Goal: Register for event/course

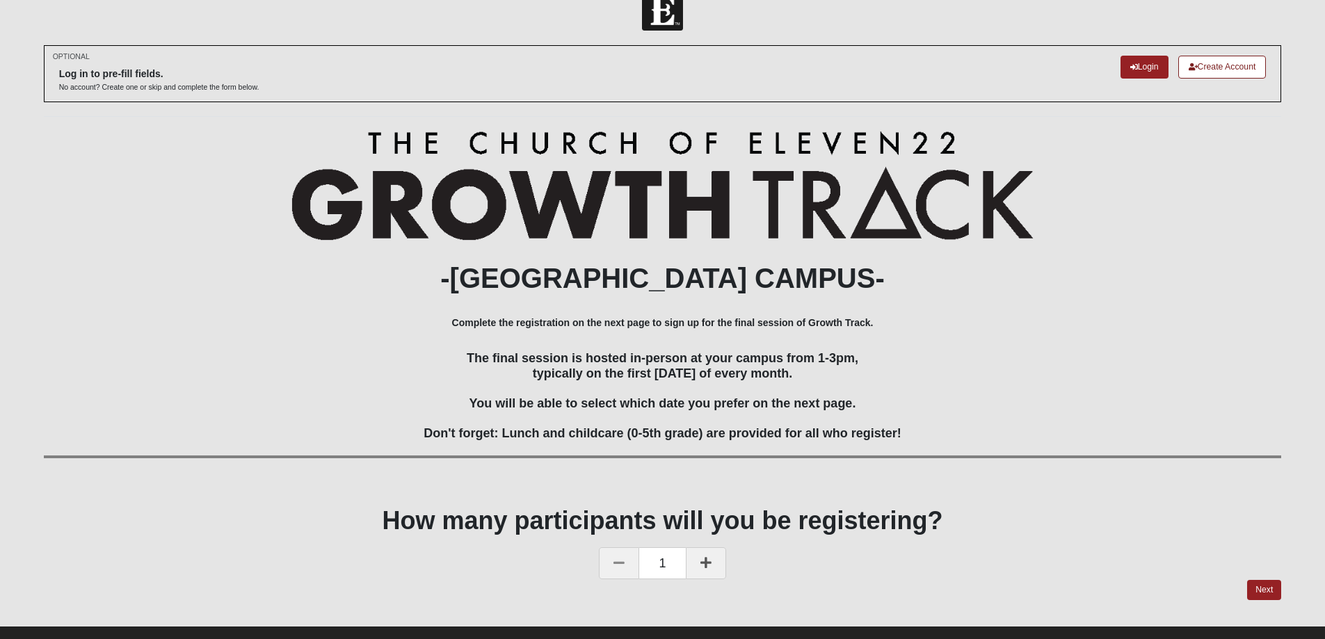
scroll to position [52, 0]
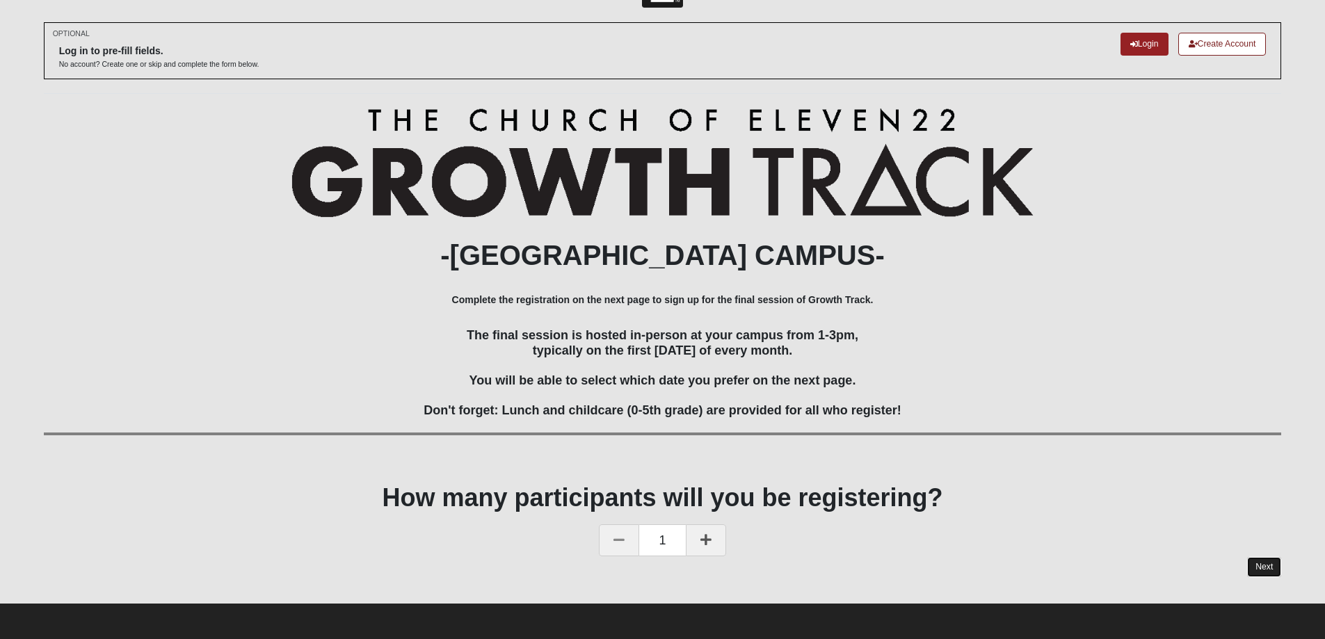
click at [1268, 566] on link "Next" at bounding box center [1264, 567] width 34 height 20
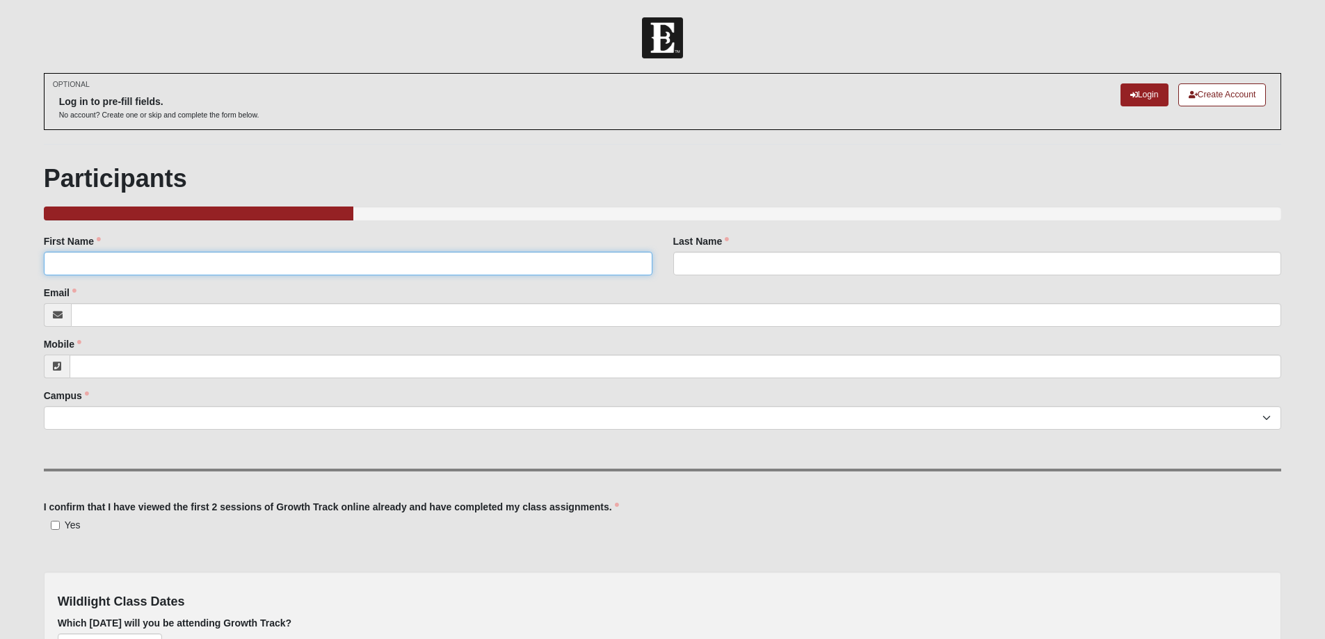
click at [74, 265] on input "First Name" at bounding box center [348, 264] width 609 height 24
type input "Elaine"
type input "Kremin"
type input "egkremin@aol.com"
type input "[PHONE_NUMBER]"
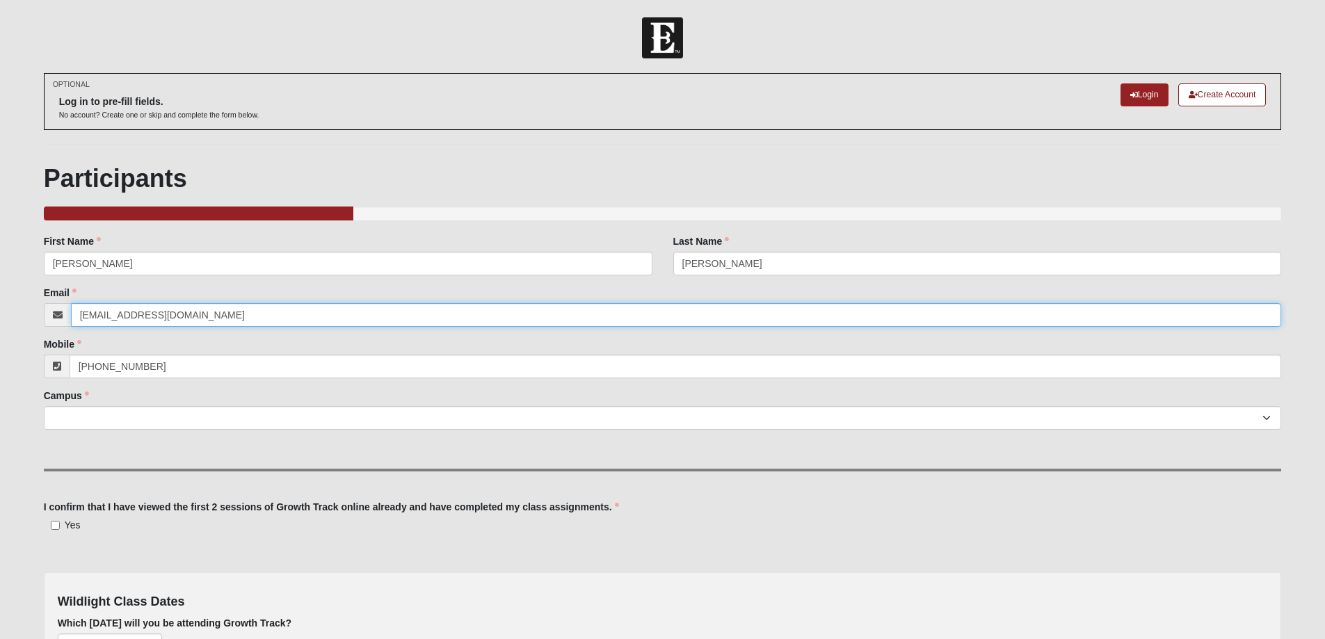
click at [170, 312] on input "egkremin@aol.com" at bounding box center [676, 315] width 1211 height 24
drag, startPoint x: 170, startPoint y: 312, endPoint x: 32, endPoint y: 290, distance: 140.1
click at [32, 290] on form "Log In Wildlight Growth Track 2025 Events Wildlight Growth Track 2025 Error OPT…" at bounding box center [662, 408] width 1325 height 783
type input "[EMAIL_ADDRESS][DOMAIN_NAME]"
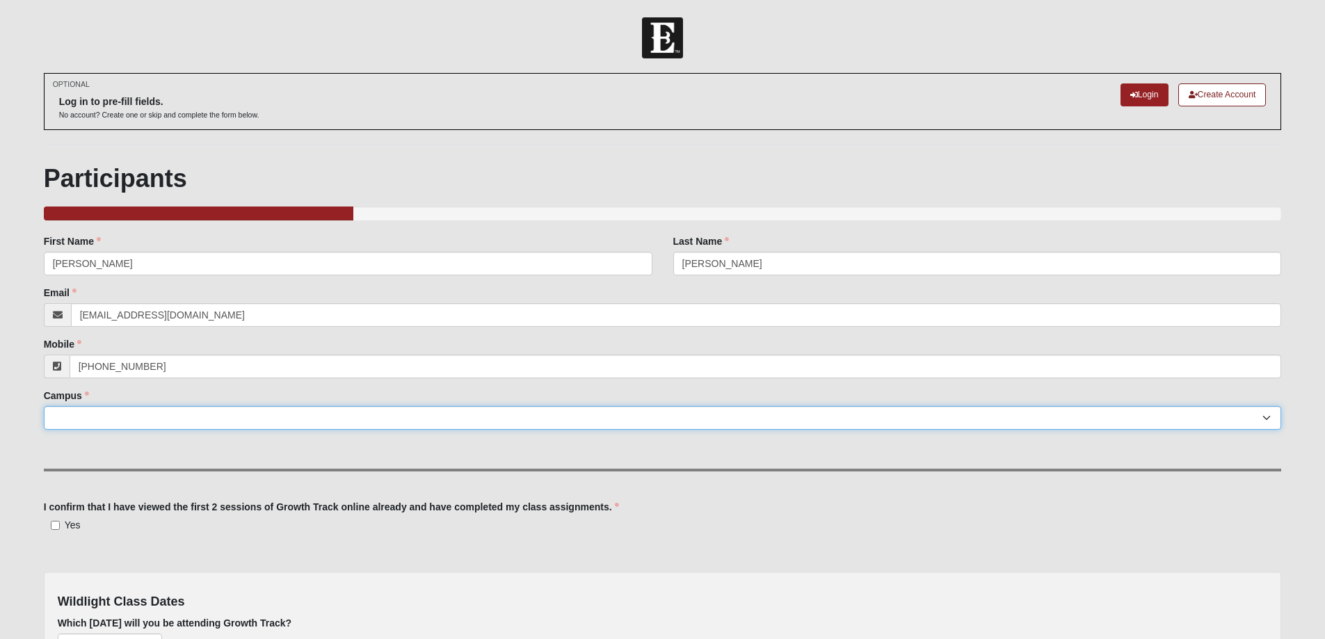
click at [59, 421] on select "Arlington Baymeadows Eleven22 Online Fleming Island Jesup Mandarin North Jax Or…" at bounding box center [663, 418] width 1238 height 24
select select "17"
click at [44, 406] on select "Arlington Baymeadows Eleven22 Online Fleming Island Jesup Mandarin North Jax Or…" at bounding box center [663, 418] width 1238 height 24
click at [54, 524] on input "Yes" at bounding box center [55, 525] width 9 height 9
checkbox input "true"
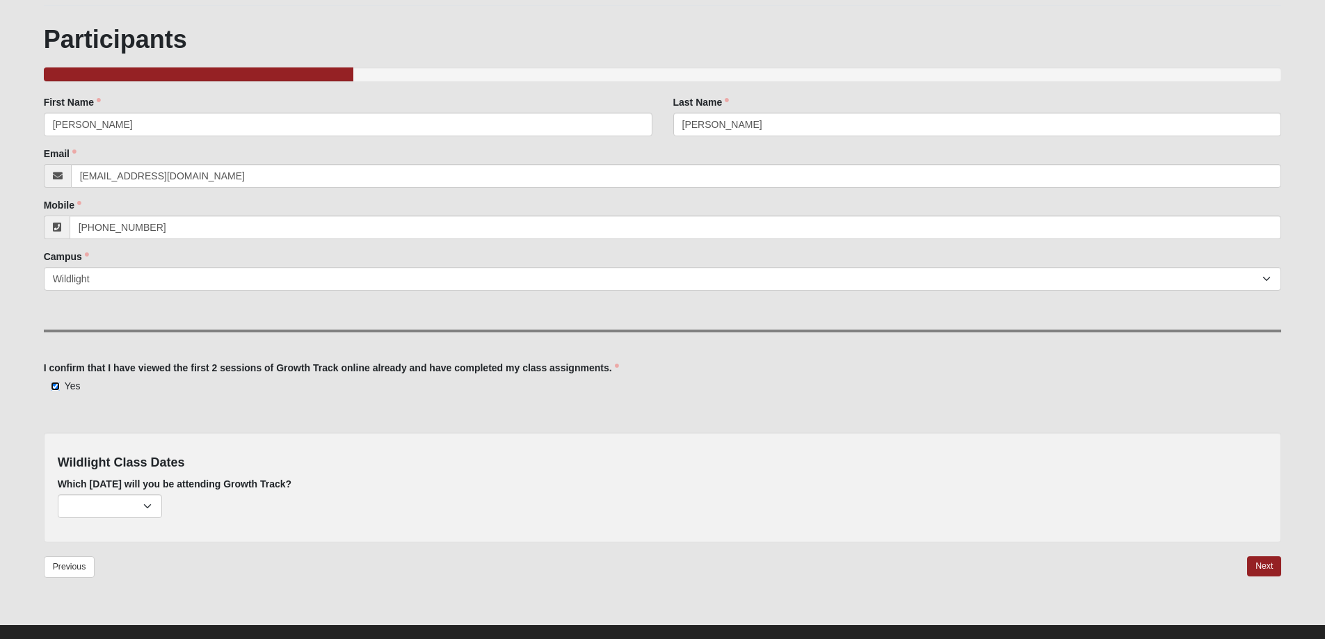
scroll to position [161, 0]
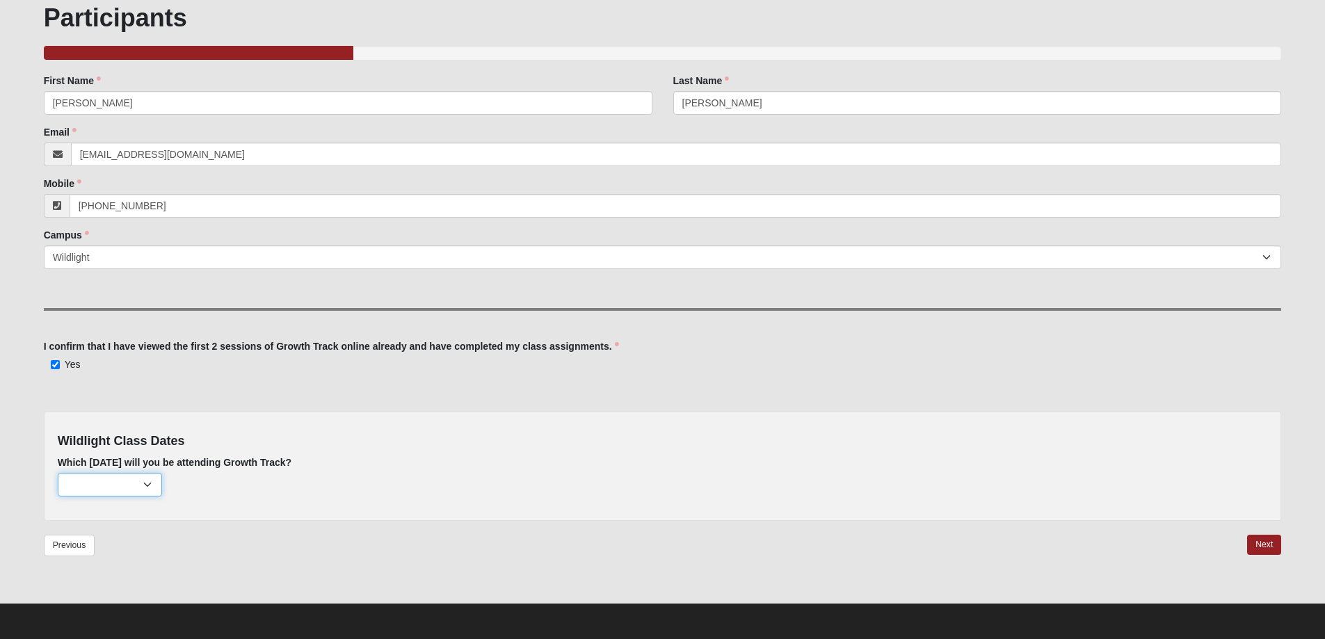
click at [147, 483] on select "February 2nd (none remaining) March 2nd (none remaining) April 6th (none remain…" at bounding box center [110, 485] width 104 height 24
select select "736"
click at [58, 473] on select "February 2nd (none remaining) March 2nd (none remaining) April 6th (none remain…" at bounding box center [110, 485] width 104 height 24
click at [1259, 542] on link "Next" at bounding box center [1264, 545] width 34 height 20
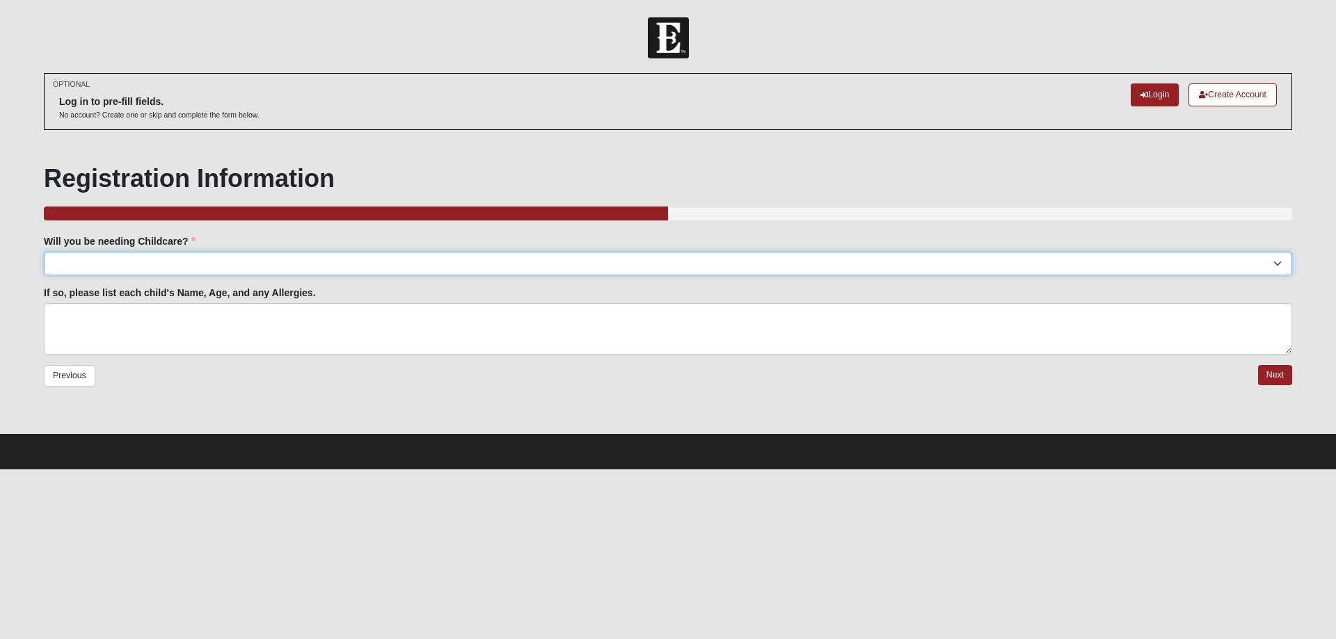
click at [1275, 264] on select "Yes No" at bounding box center [668, 264] width 1248 height 24
select select "No"
click at [44, 252] on select "Yes No" at bounding box center [668, 264] width 1248 height 24
click at [1274, 374] on link "Next" at bounding box center [1275, 375] width 34 height 20
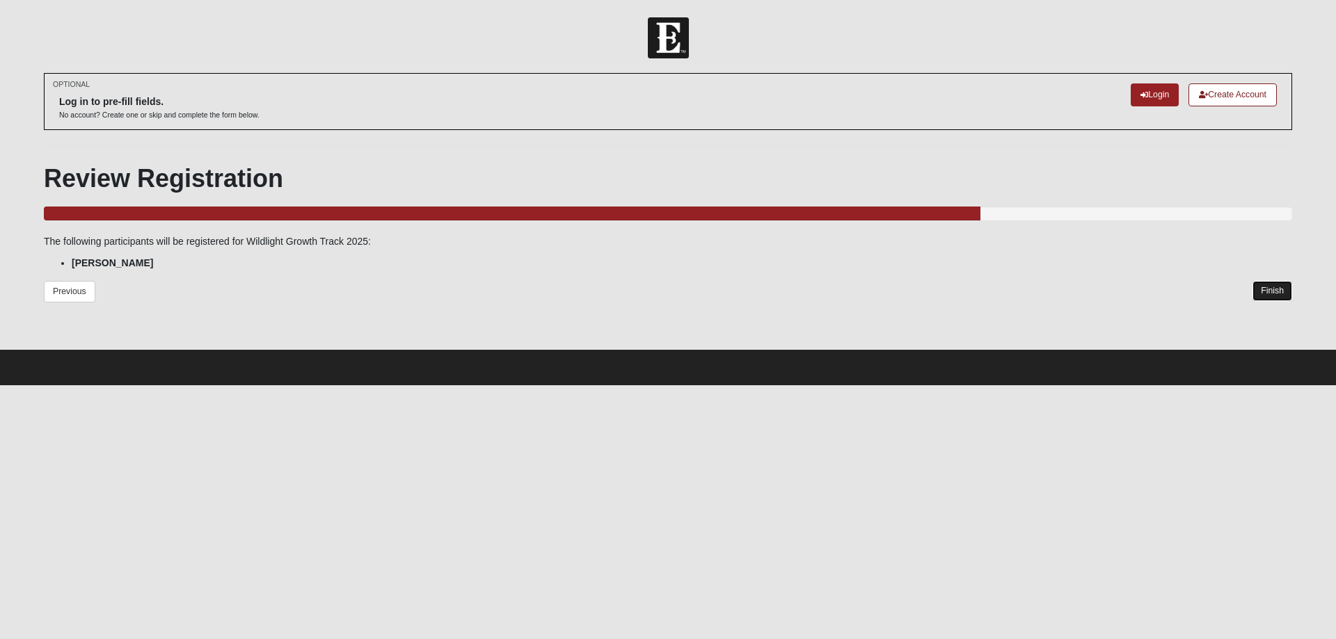
click at [1272, 289] on link "Finish" at bounding box center [1272, 291] width 40 height 20
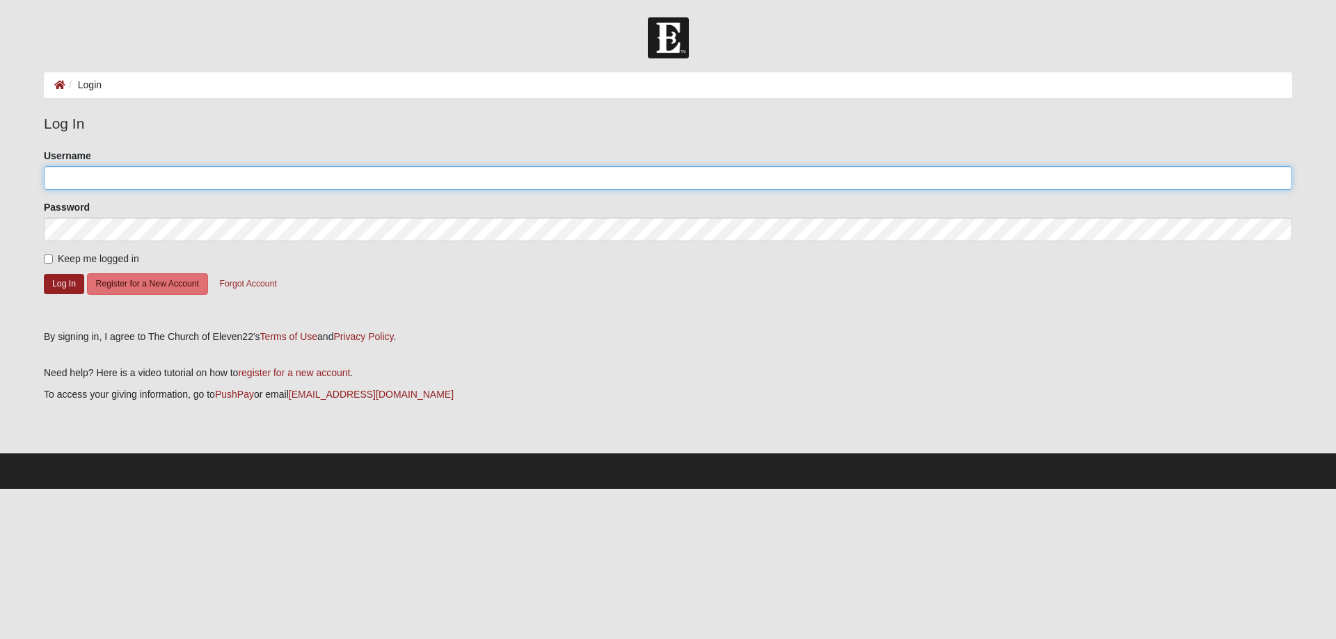
click at [99, 181] on input "Username" at bounding box center [668, 178] width 1248 height 24
type input "[EMAIL_ADDRESS][DOMAIN_NAME]"
click at [62, 282] on button "Log In" at bounding box center [64, 284] width 40 height 20
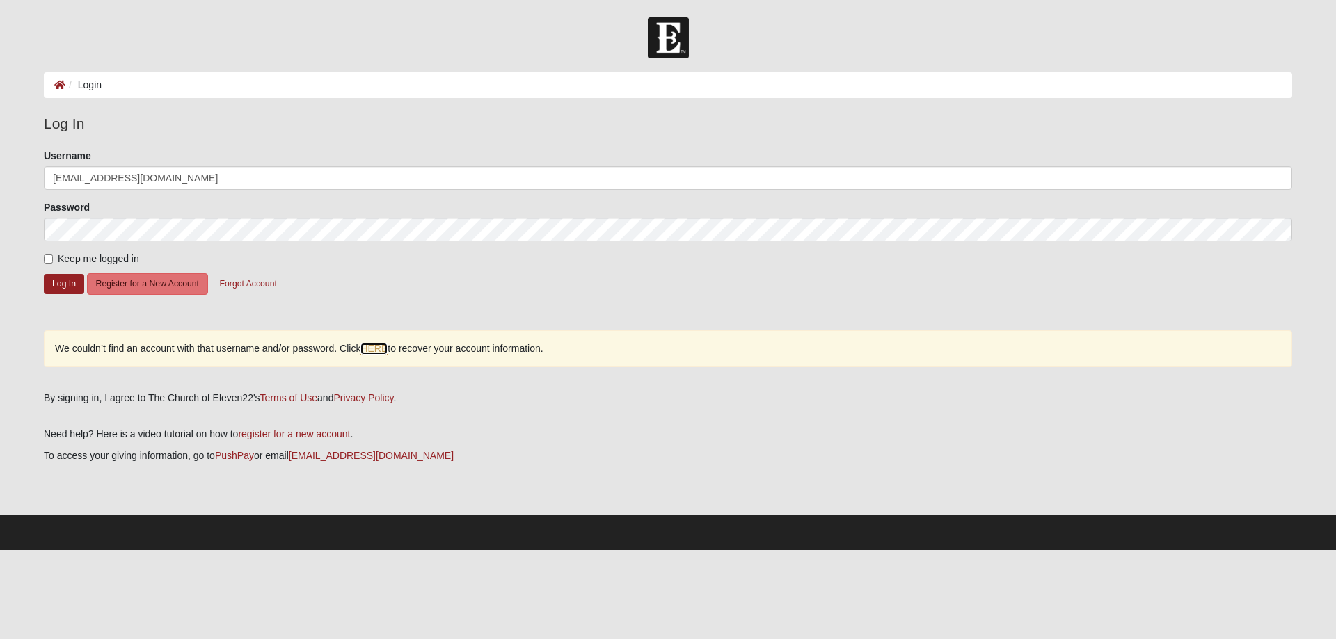
click at [382, 345] on link "HERE" at bounding box center [373, 349] width 27 height 12
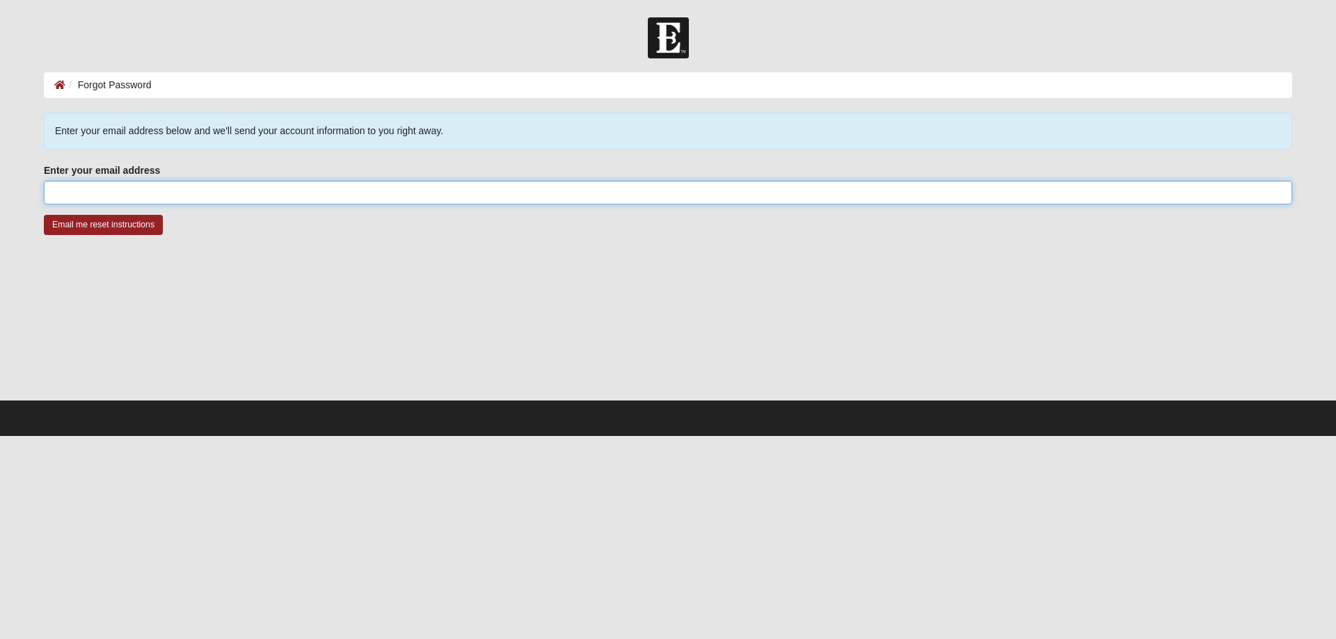
click at [86, 196] on input "Enter your email address" at bounding box center [668, 193] width 1248 height 24
type input "[EMAIL_ADDRESS][DOMAIN_NAME]"
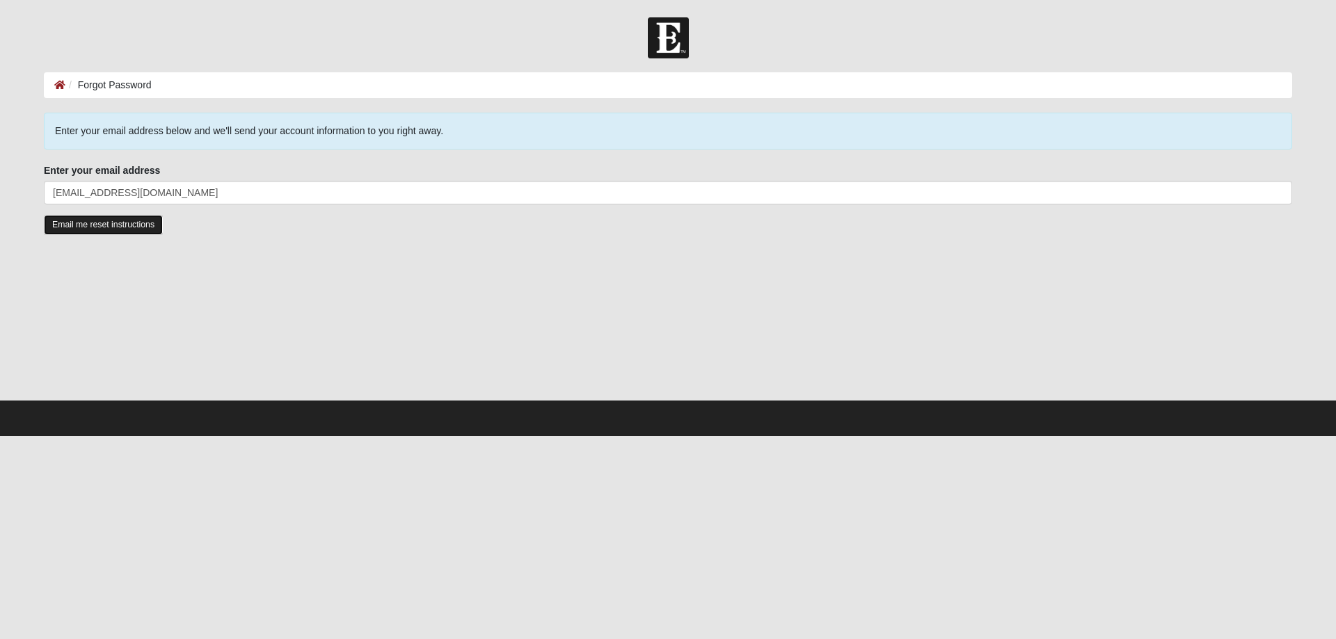
click at [102, 226] on input "Email me reset instructions" at bounding box center [103, 225] width 119 height 20
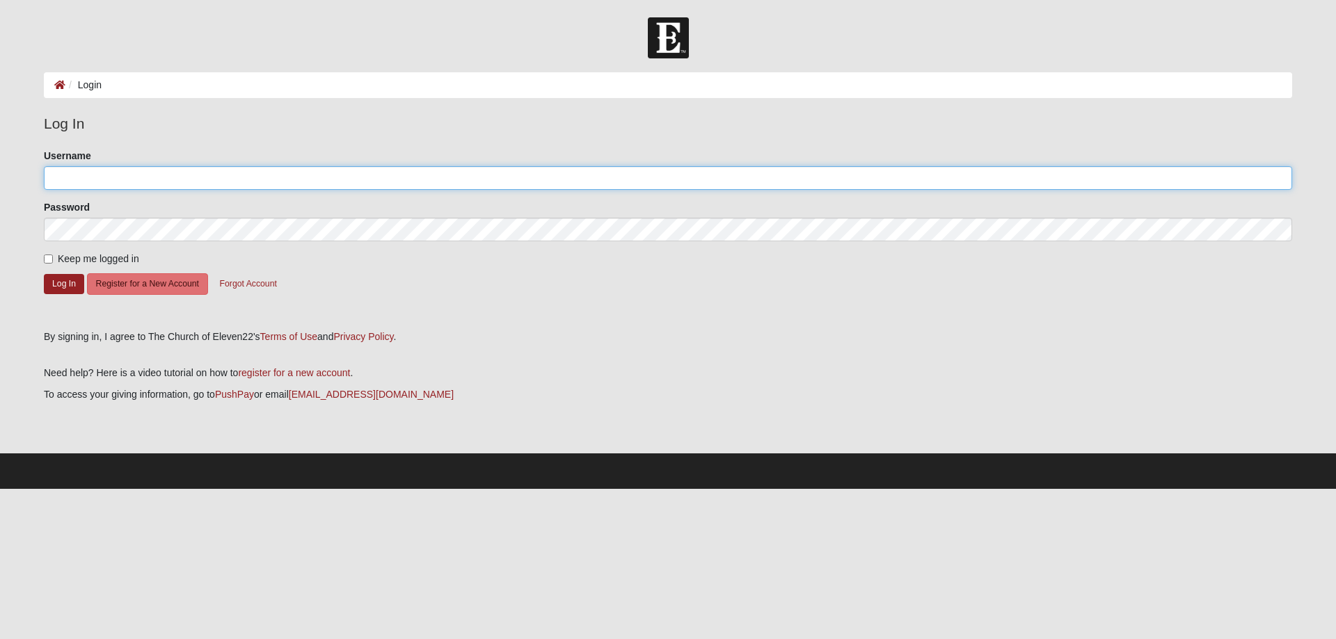
click at [95, 173] on input "Username" at bounding box center [668, 178] width 1248 height 24
type input "lannie11"
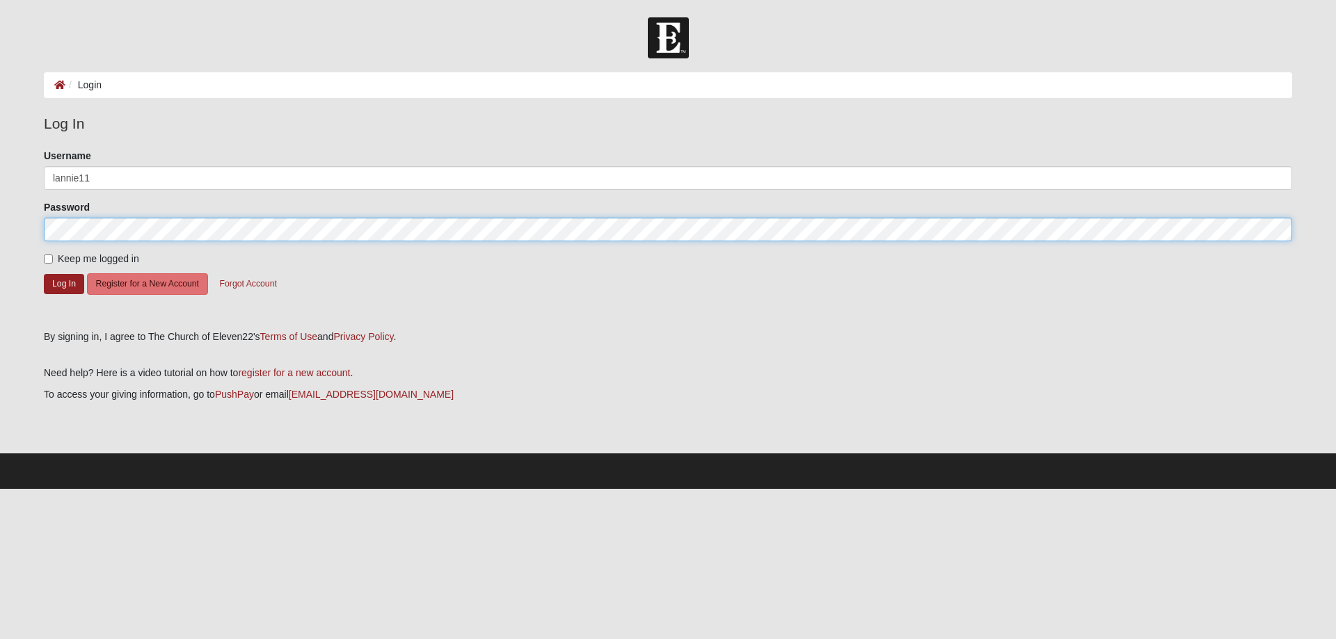
click at [44, 274] on button "Log In" at bounding box center [64, 284] width 40 height 20
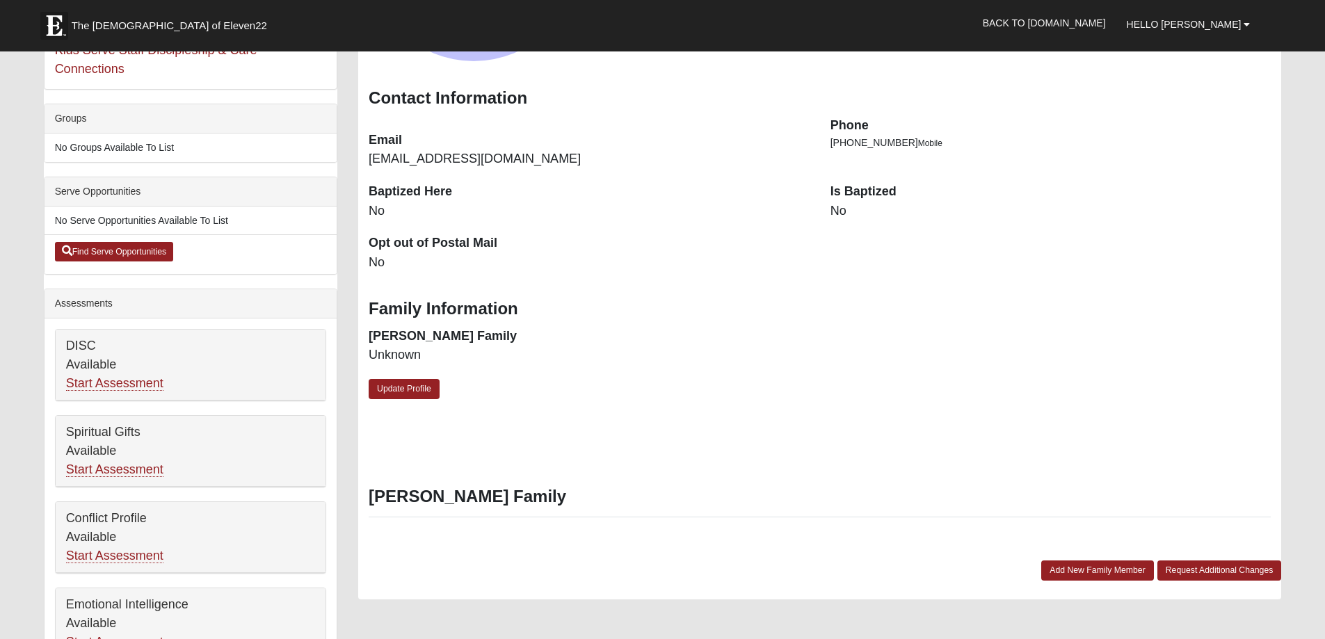
scroll to position [348, 0]
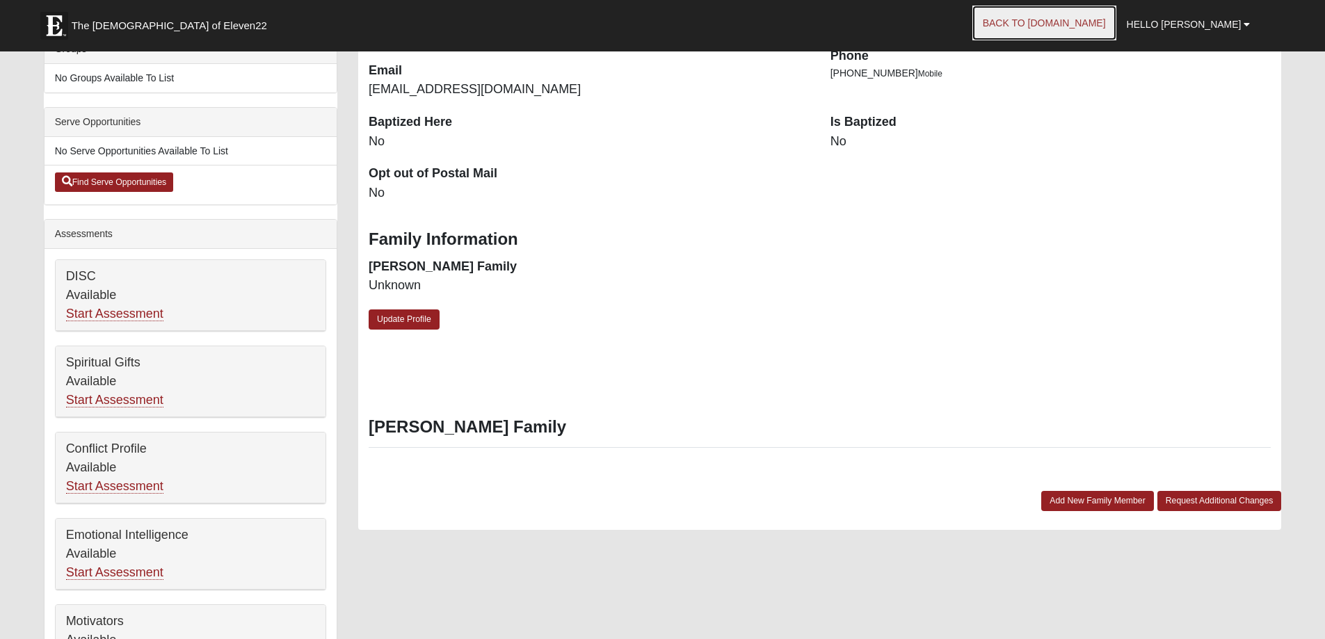
click at [1083, 22] on link "Back to [DOMAIN_NAME]" at bounding box center [1045, 23] width 144 height 35
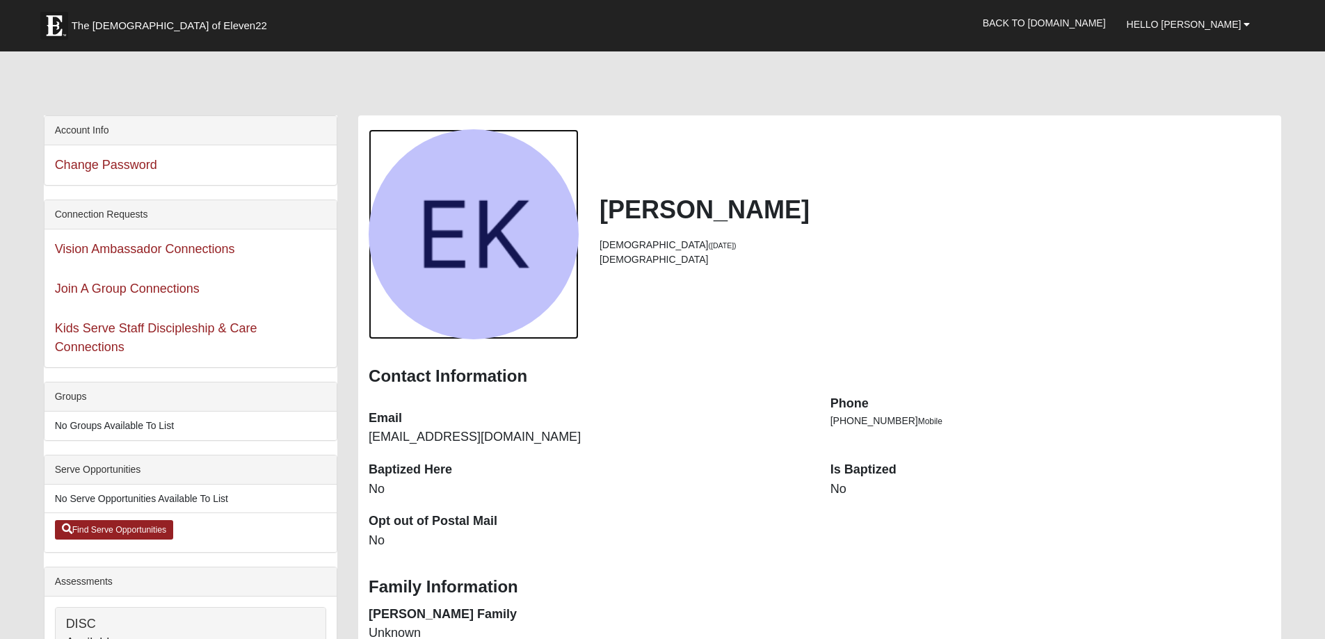
click at [504, 242] on div "View Fullsize Photo" at bounding box center [474, 234] width 210 height 210
